Goal: Find specific page/section: Find specific page/section

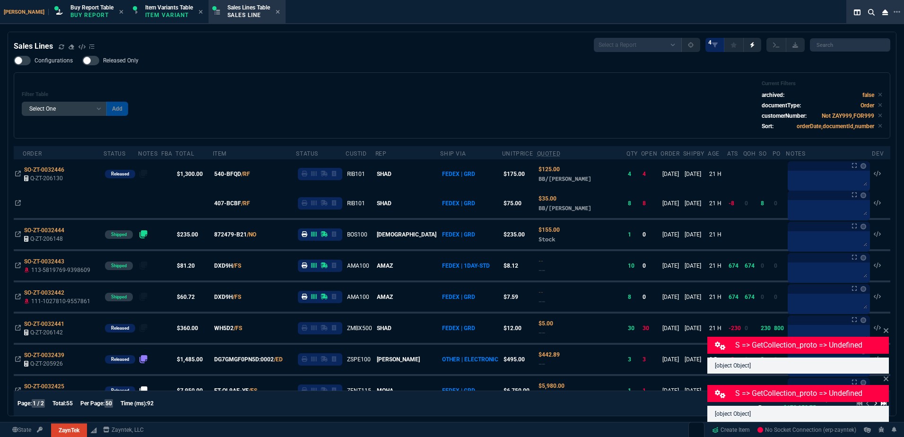
select select "1: BROV"
select select
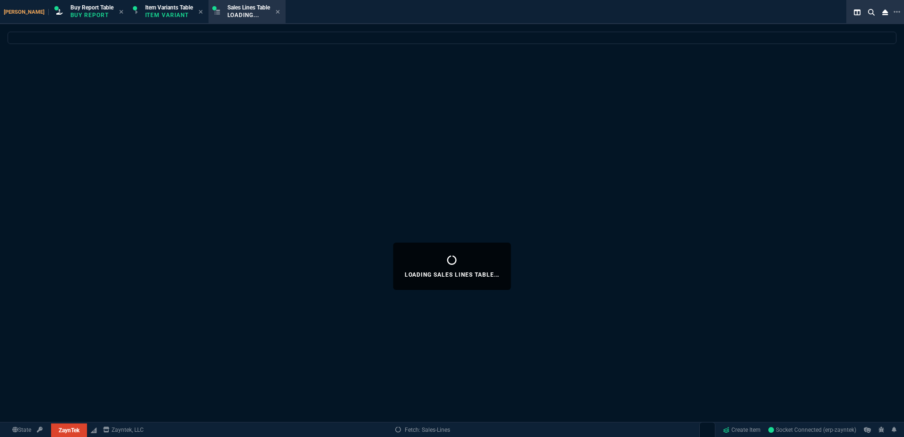
select select "1: BROV"
select select
